Goal: Task Accomplishment & Management: Manage account settings

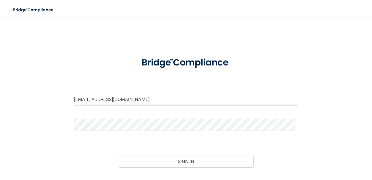
click at [117, 99] on input "[EMAIL_ADDRESS][DOMAIN_NAME]" at bounding box center [186, 99] width 224 height 12
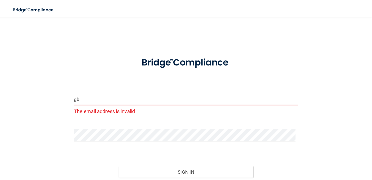
type input "g"
type input "[EMAIL_ADDRESS][DOMAIN_NAME]"
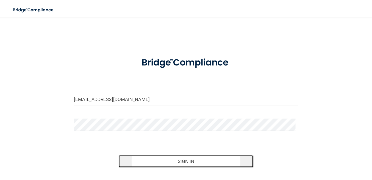
click at [175, 161] on button "Sign In" at bounding box center [186, 161] width 134 height 12
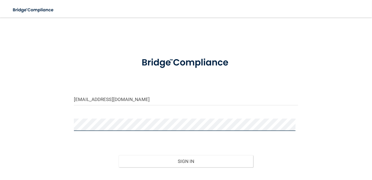
click at [119, 155] on button "Sign In" at bounding box center [186, 161] width 134 height 12
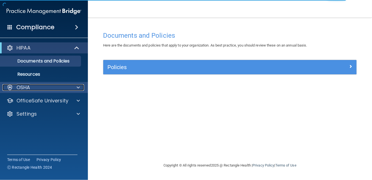
click at [31, 86] on div "OSHA" at bounding box center [36, 87] width 68 height 7
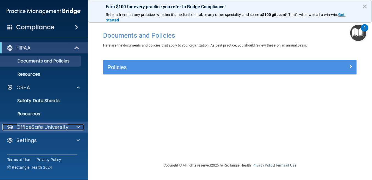
click at [29, 129] on p "OfficeSafe University" at bounding box center [42, 127] width 52 height 7
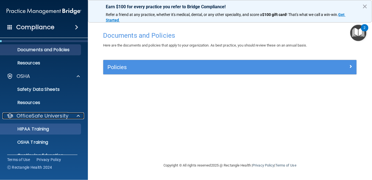
scroll to position [27, 0]
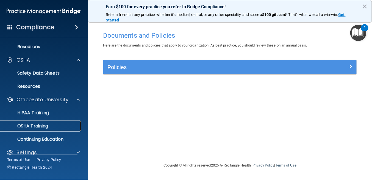
click at [34, 125] on p "OSHA Training" at bounding box center [26, 125] width 45 height 5
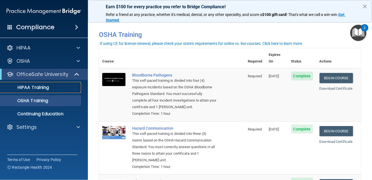
click at [29, 88] on p "HIPAA Training" at bounding box center [26, 87] width 45 height 5
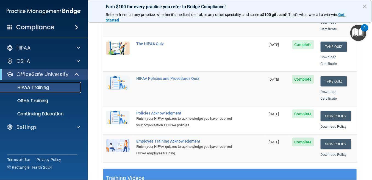
scroll to position [110, 0]
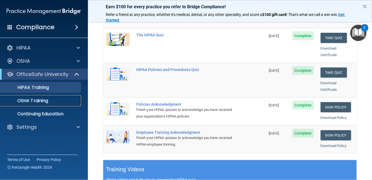
click at [37, 102] on p "OSHA Training" at bounding box center [26, 100] width 45 height 5
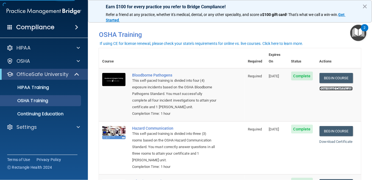
click at [332, 86] on link "Download Certificate" at bounding box center [336, 88] width 33 height 4
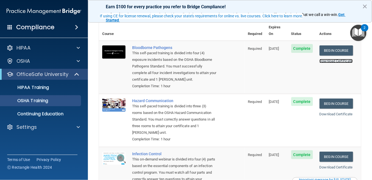
scroll to position [55, 0]
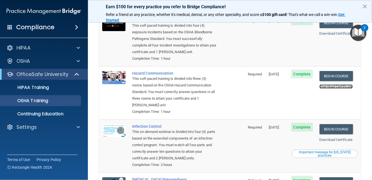
click at [340, 87] on link "Download Certificate" at bounding box center [336, 86] width 33 height 4
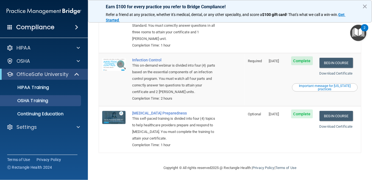
scroll to position [123, 0]
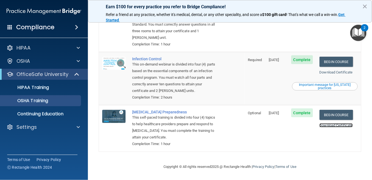
click at [327, 125] on link "Download Certificate" at bounding box center [336, 125] width 33 height 4
